Goal: Transaction & Acquisition: Purchase product/service

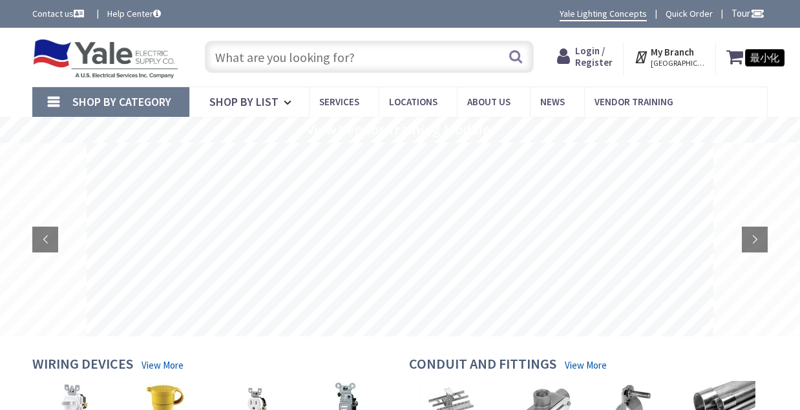
click at [325, 52] on input "text" at bounding box center [369, 57] width 329 height 32
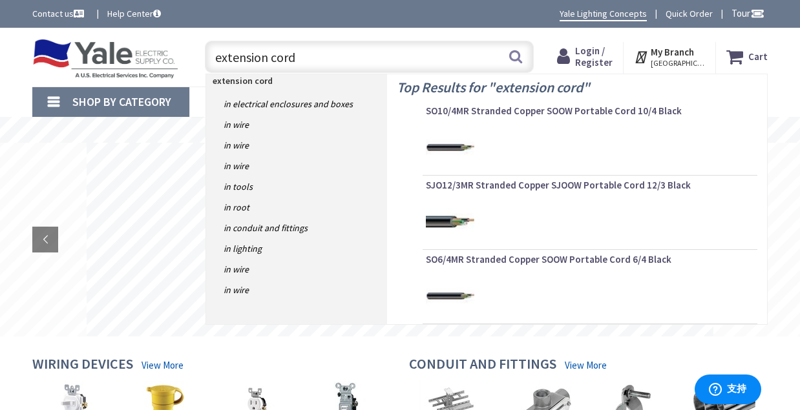
type input "extension cords"
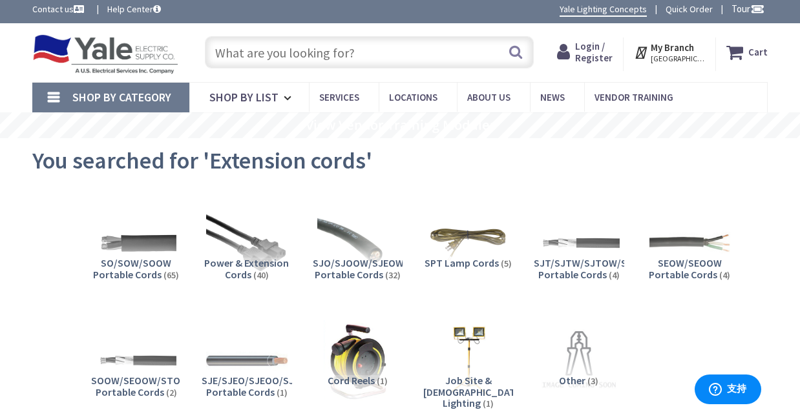
scroll to position [80, 0]
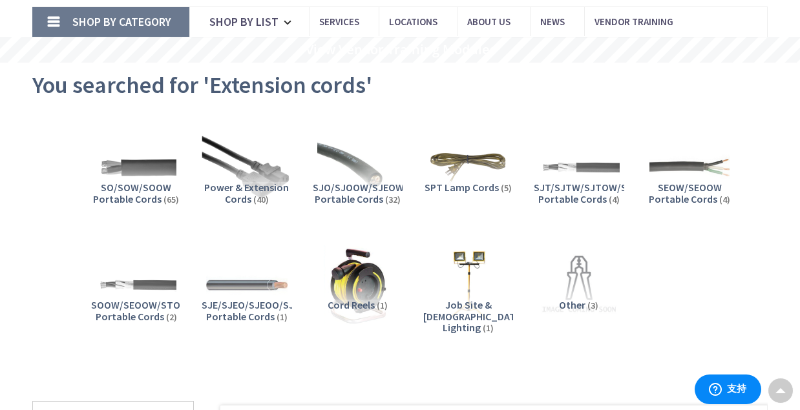
click at [264, 163] on img at bounding box center [246, 167] width 89 height 89
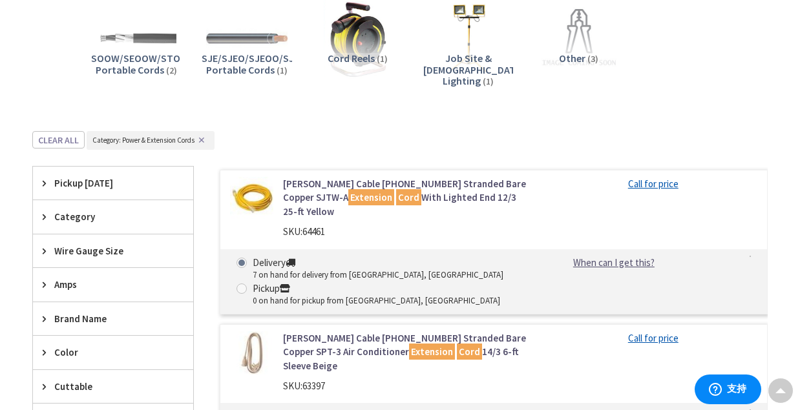
scroll to position [366, 0]
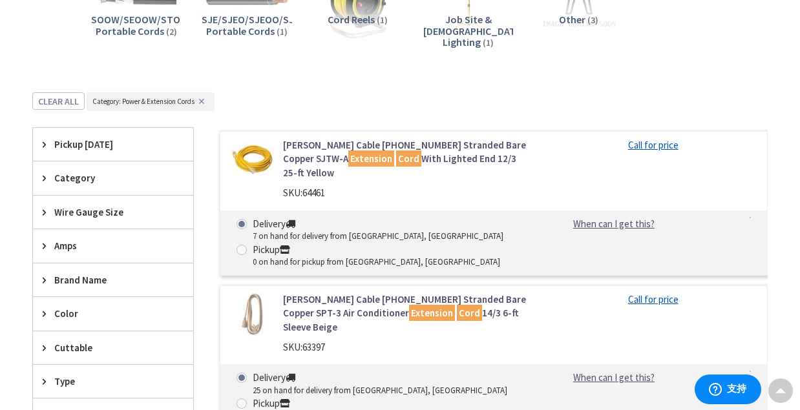
click at [259, 158] on img at bounding box center [251, 159] width 43 height 43
